Goal: Find specific page/section: Find specific page/section

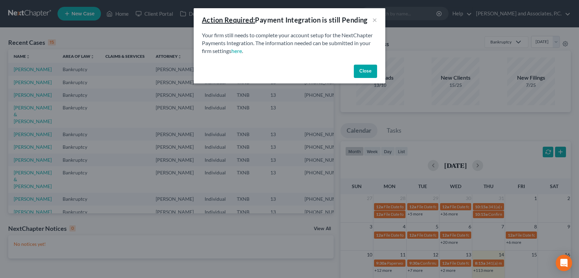
click at [368, 75] on button "Close" at bounding box center [365, 72] width 23 height 14
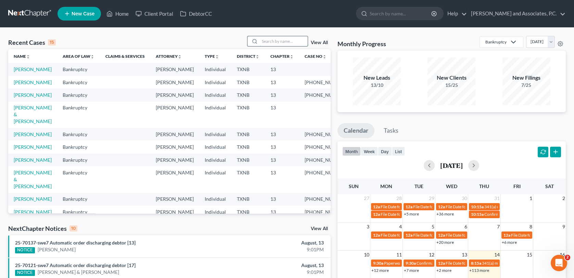
click at [268, 40] on input "search" at bounding box center [284, 41] width 48 height 10
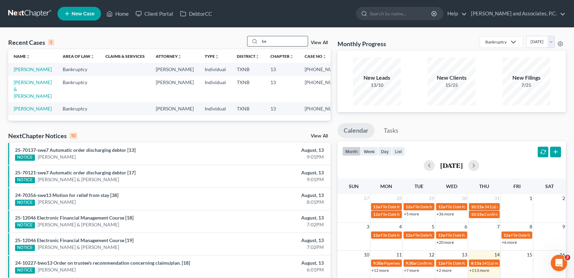
type input "b"
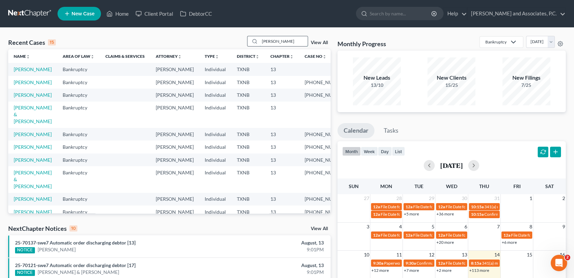
type input "[PERSON_NAME]"
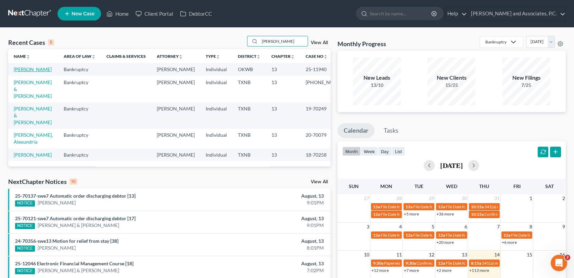
click at [31, 71] on link "[PERSON_NAME]" at bounding box center [33, 69] width 38 height 6
select select "6"
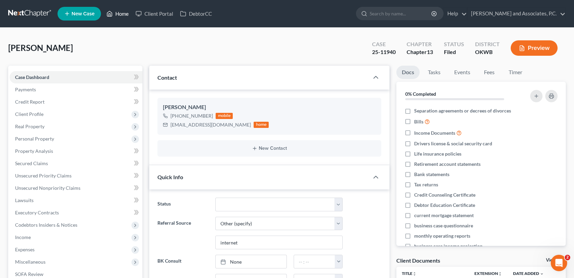
click at [122, 14] on link "Home" at bounding box center [117, 14] width 29 height 12
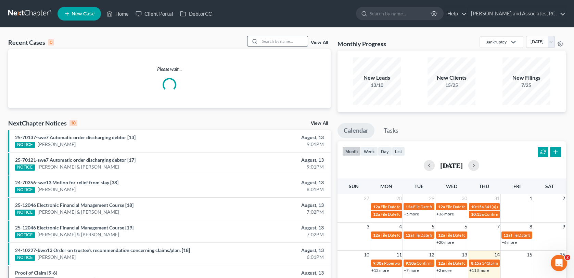
click at [280, 40] on input "search" at bounding box center [284, 41] width 48 height 10
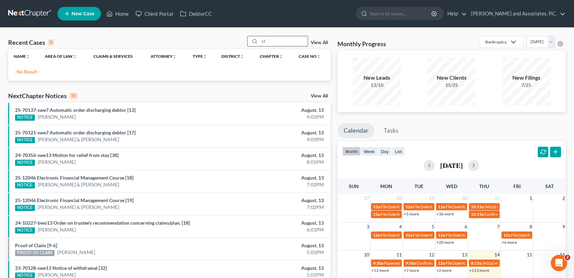
type input "c"
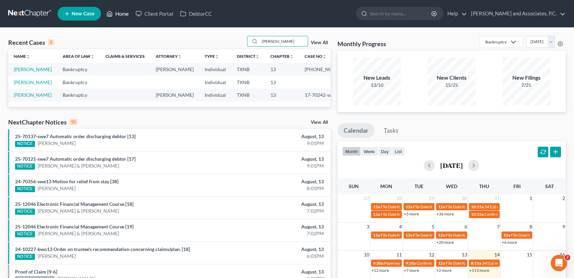
type input "[PERSON_NAME]"
click at [127, 12] on link "Home" at bounding box center [117, 14] width 29 height 12
click at [124, 12] on link "Home" at bounding box center [117, 14] width 29 height 12
